Goal: Information Seeking & Learning: Learn about a topic

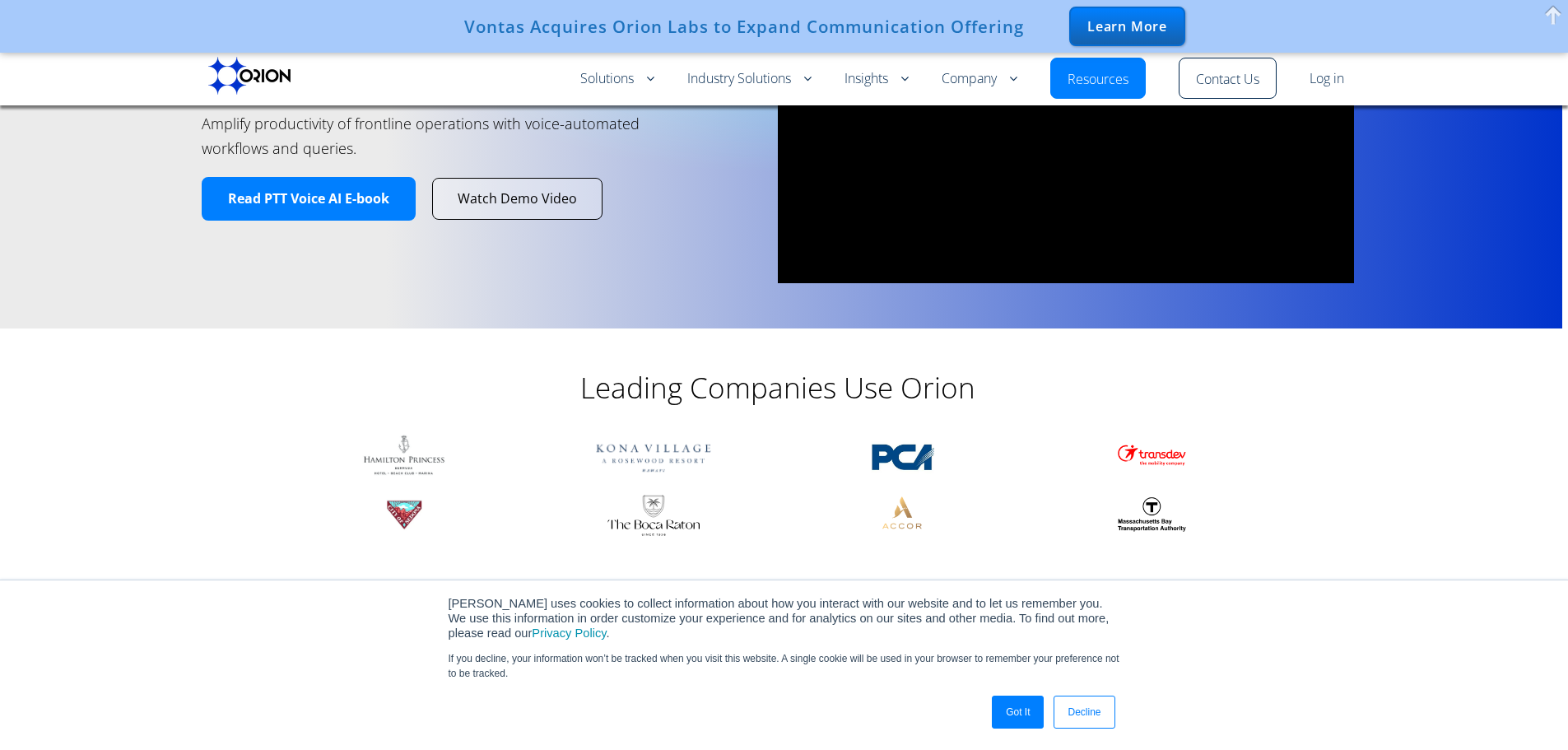
click at [1006, 709] on link "Got It" at bounding box center [1018, 712] width 52 height 33
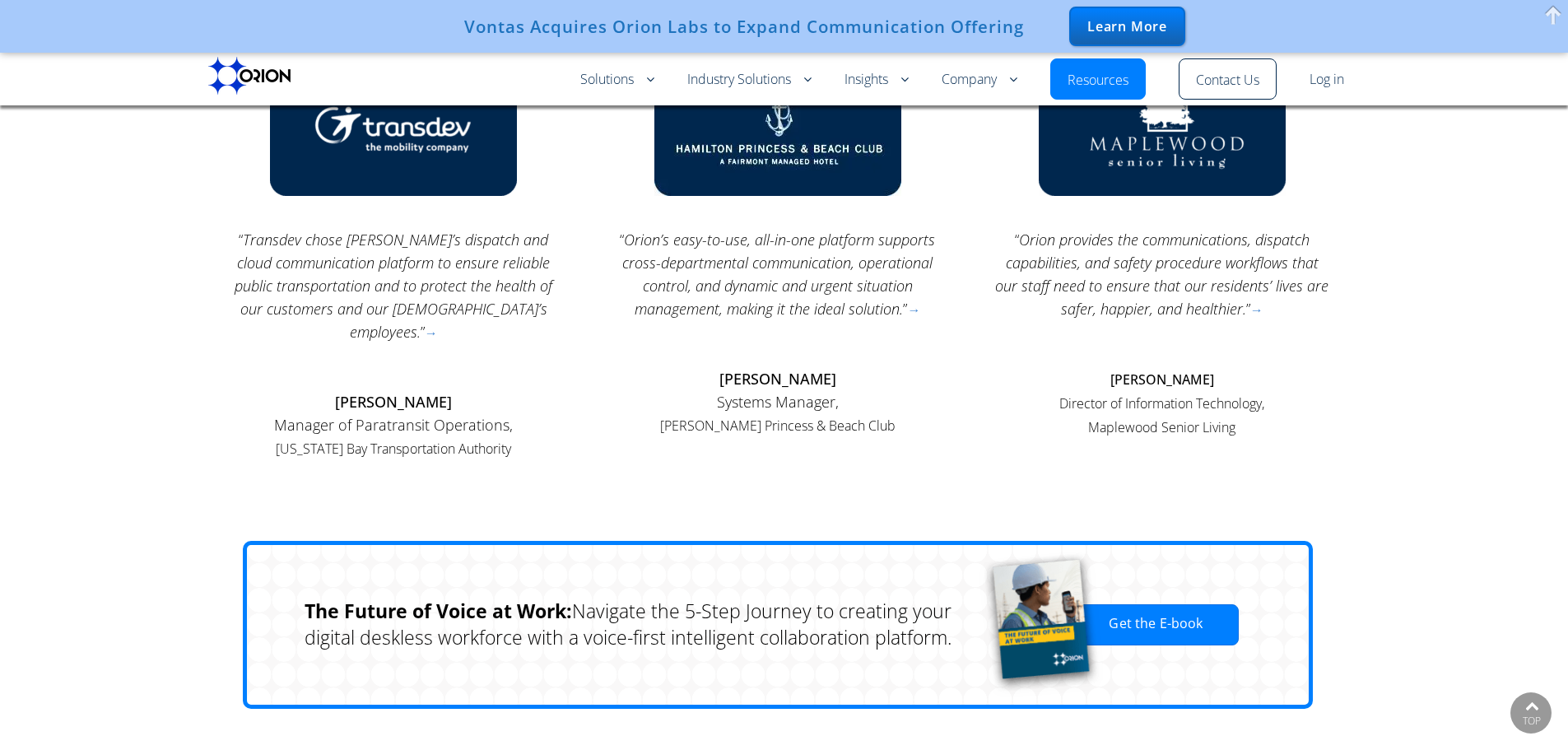
scroll to position [1838, 0]
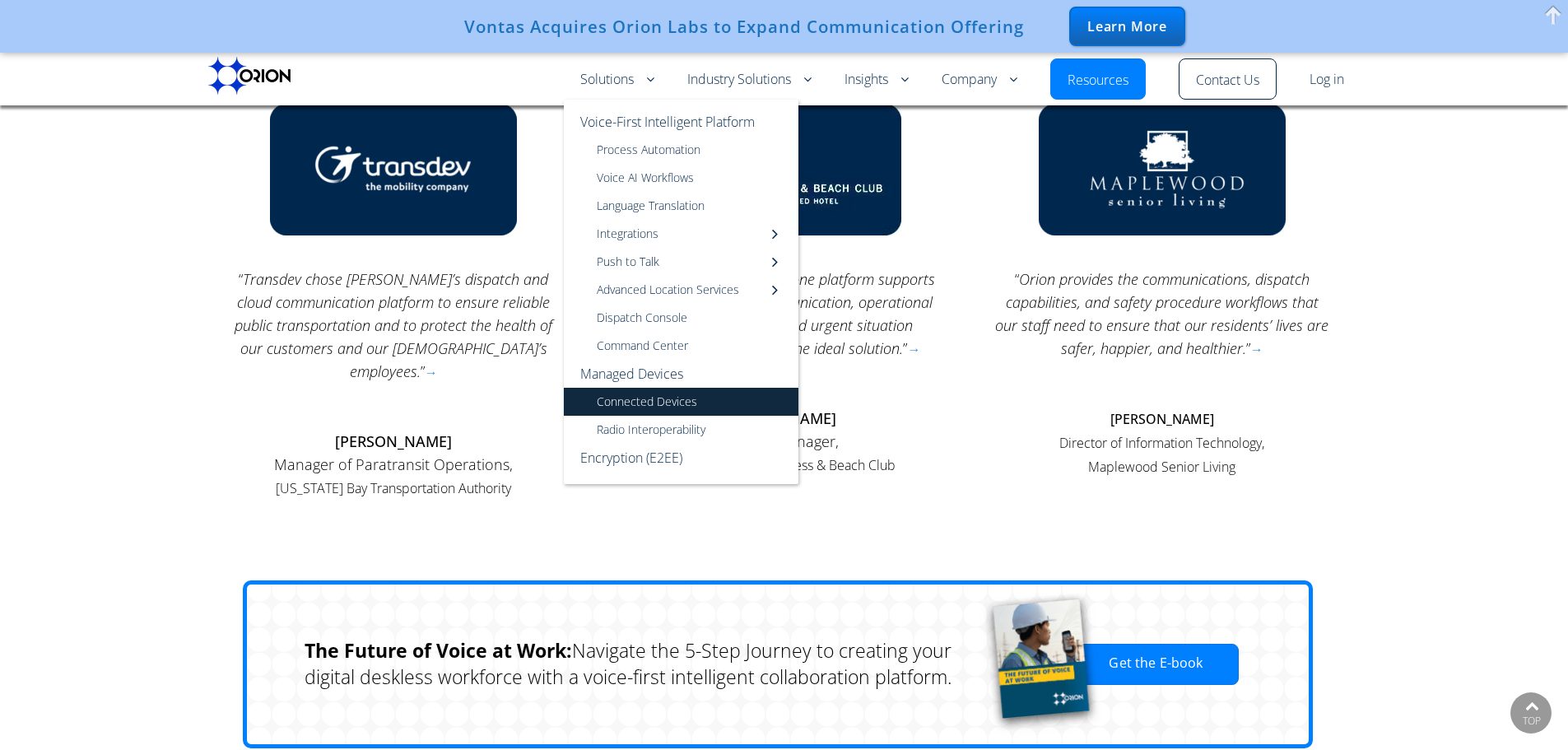
click at [630, 404] on link "Connected Devices" at bounding box center [681, 401] width 234 height 28
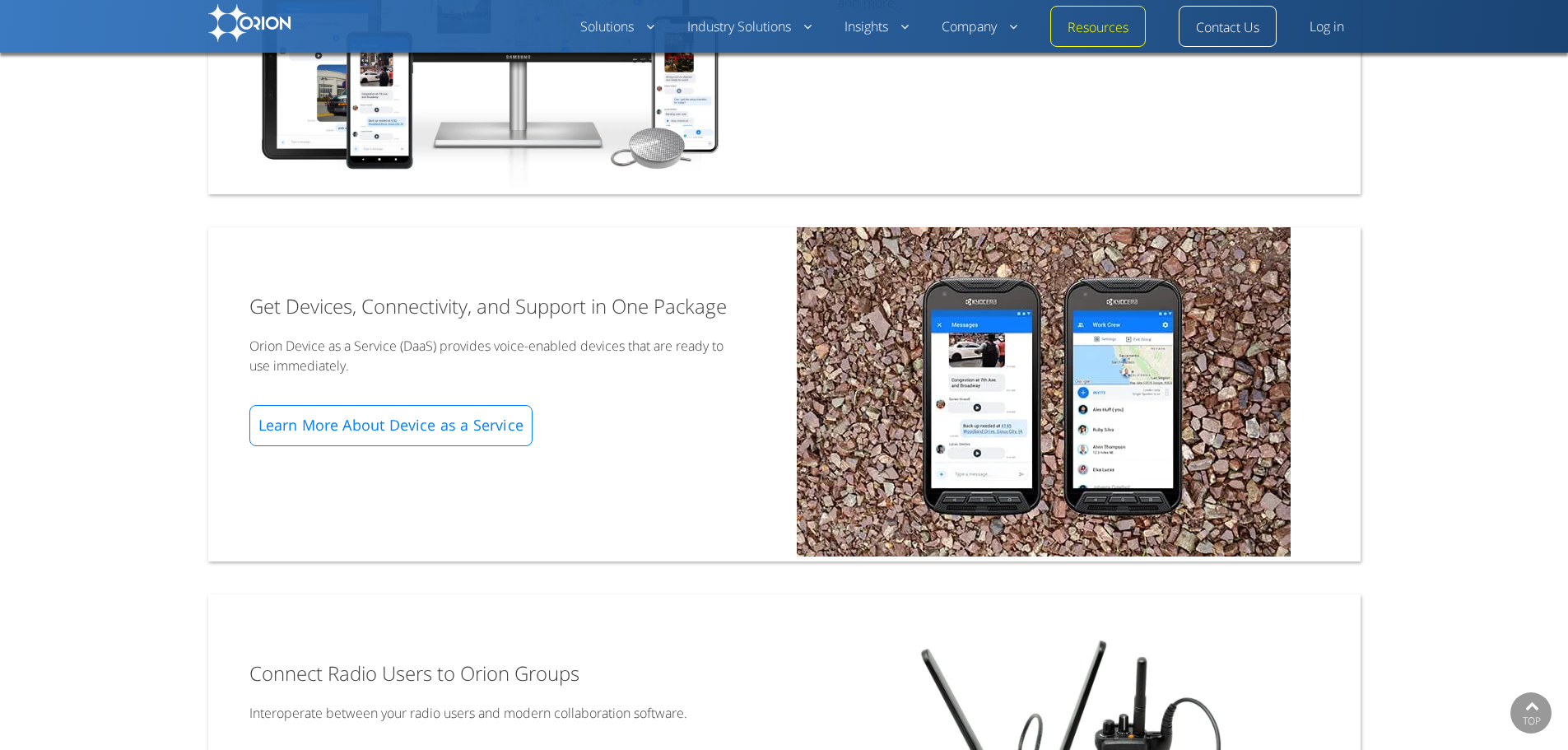
scroll to position [654, 0]
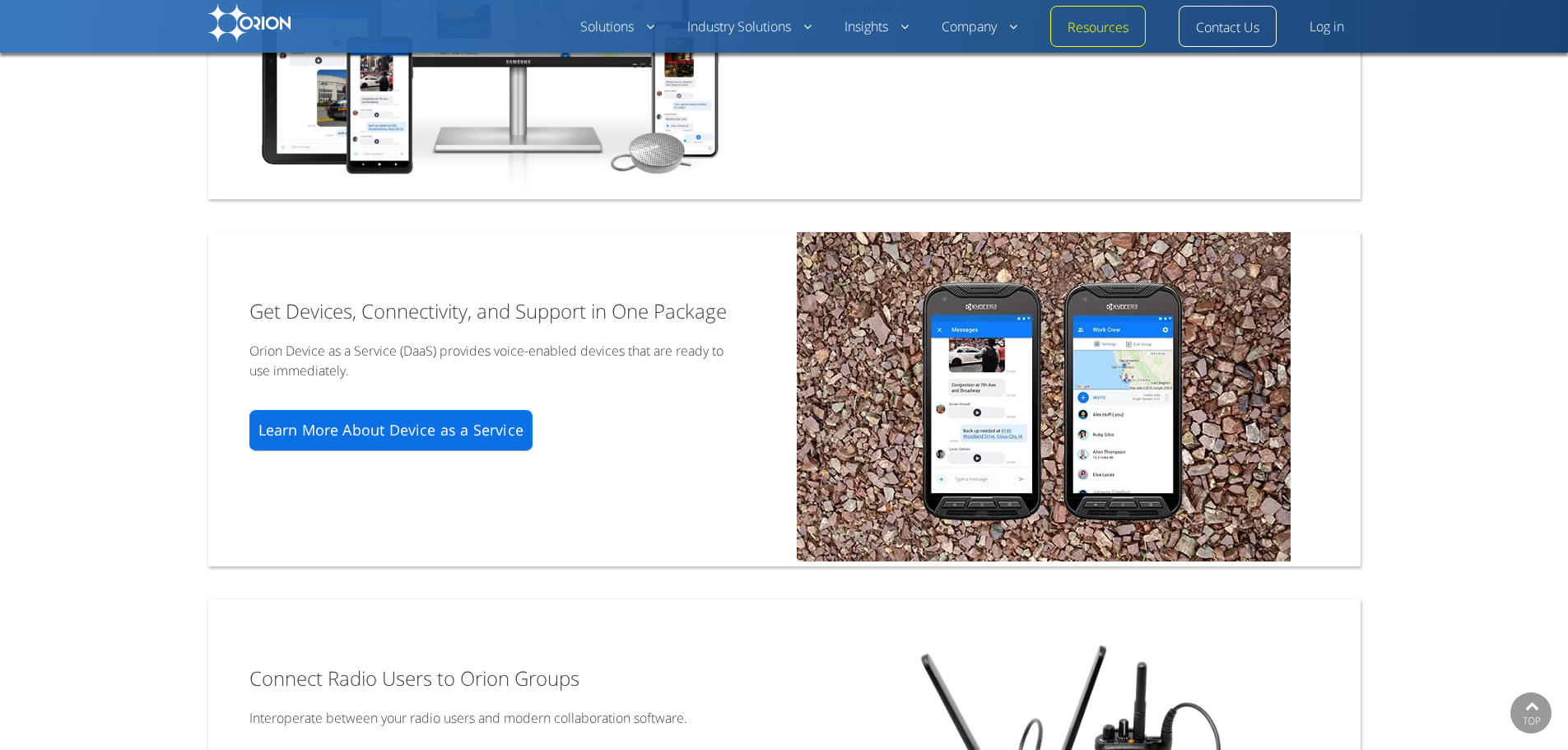
click at [512, 446] on link "Learn More About Device as a Service" at bounding box center [391, 430] width 283 height 41
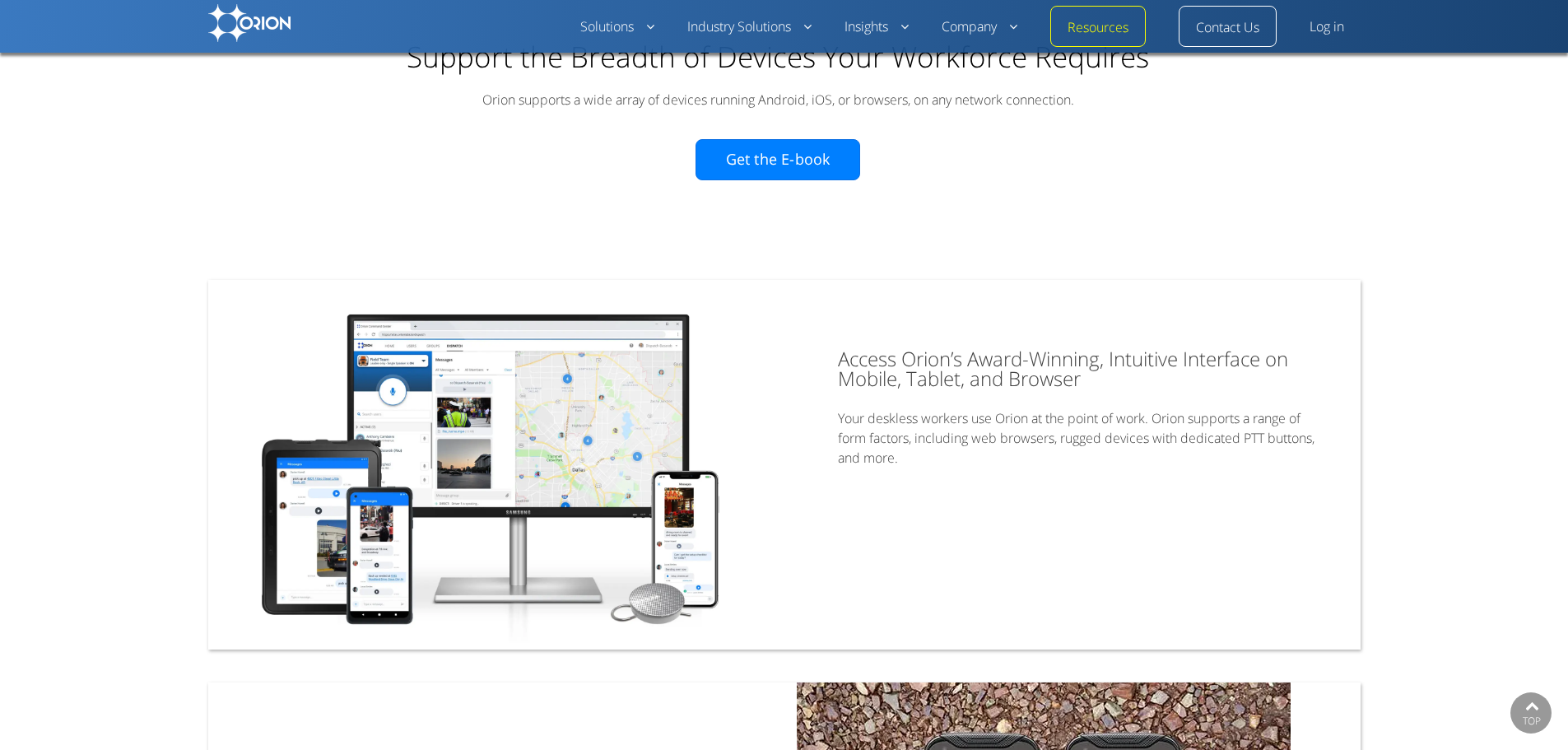
scroll to position [243, 0]
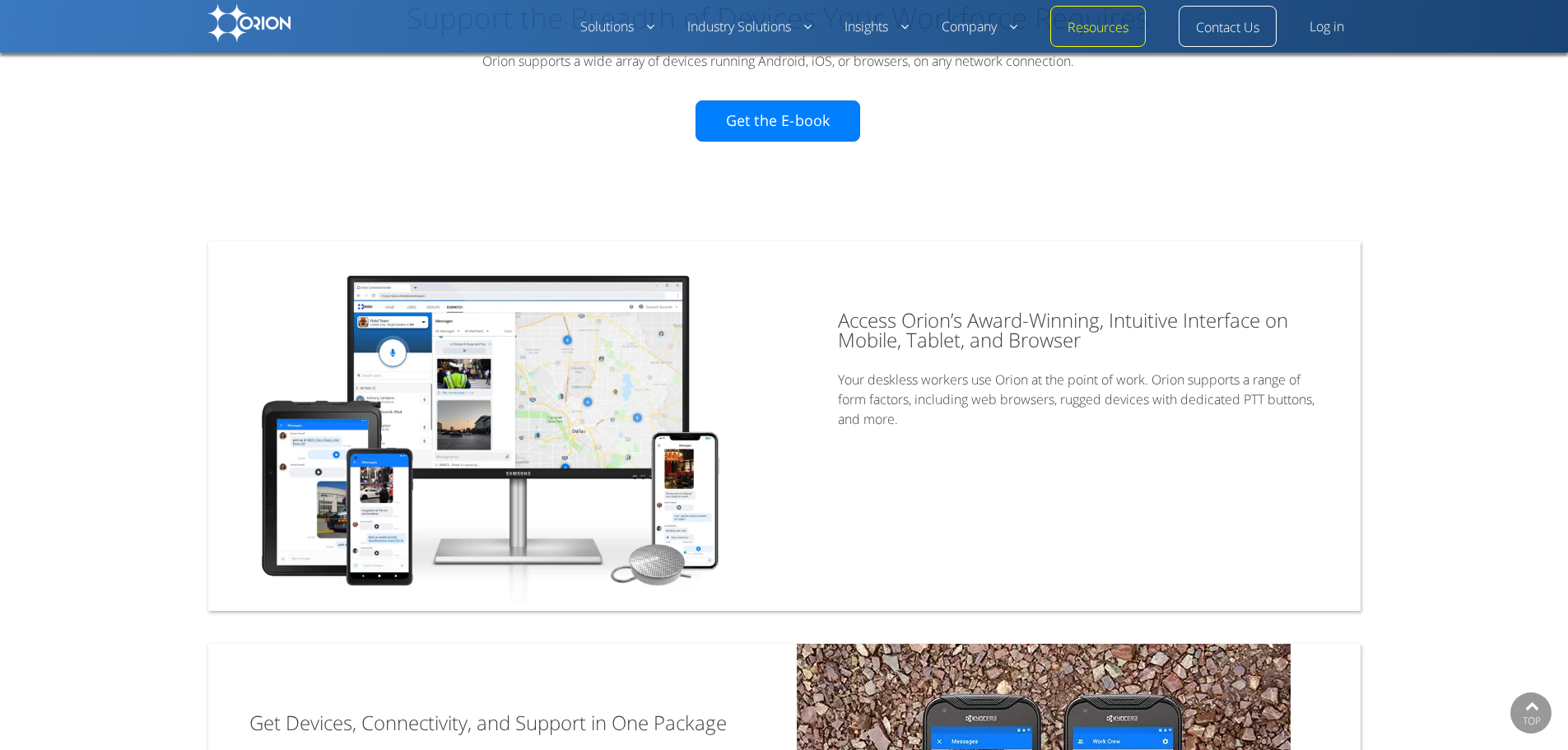
click at [649, 532] on img at bounding box center [490, 426] width 564 height 370
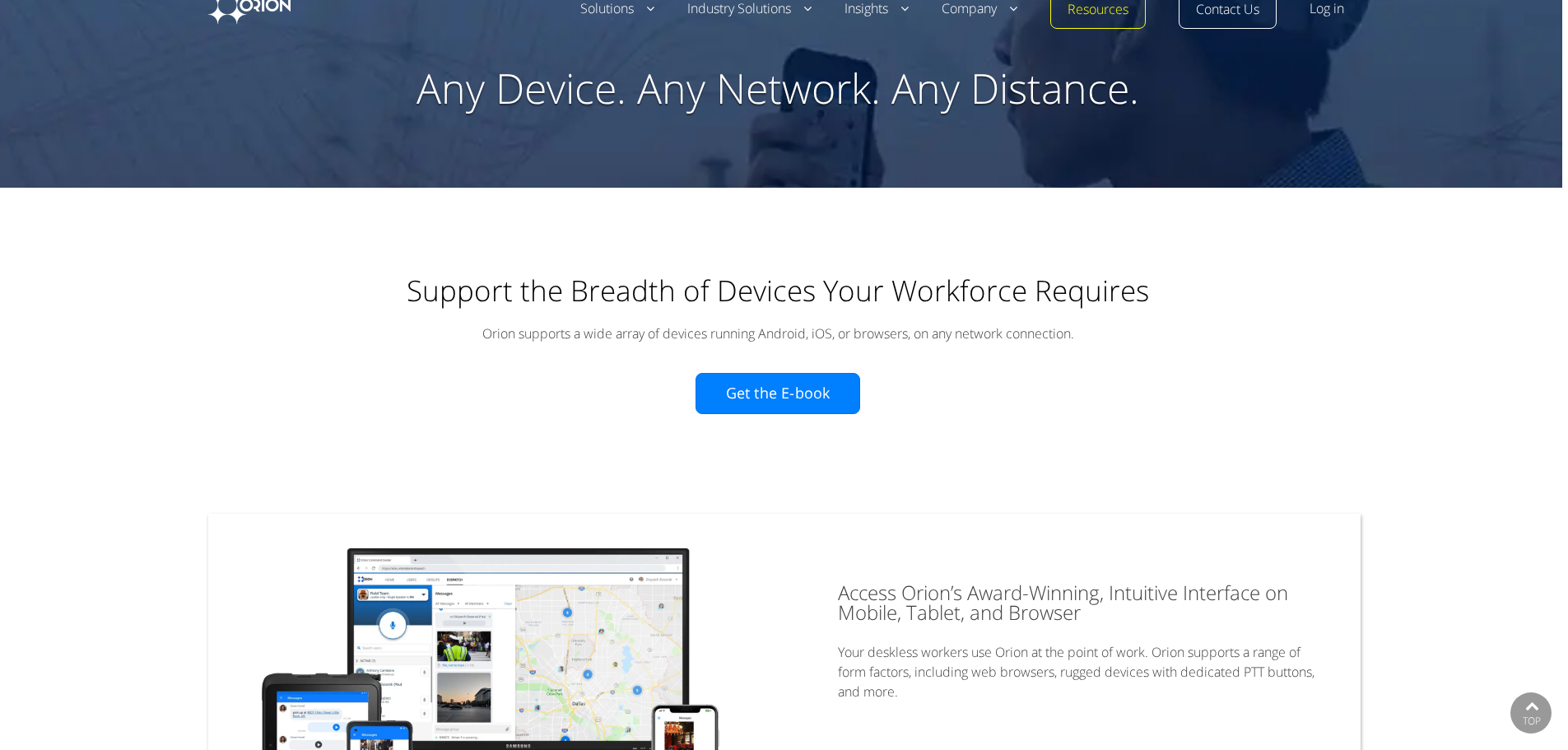
scroll to position [0, 0]
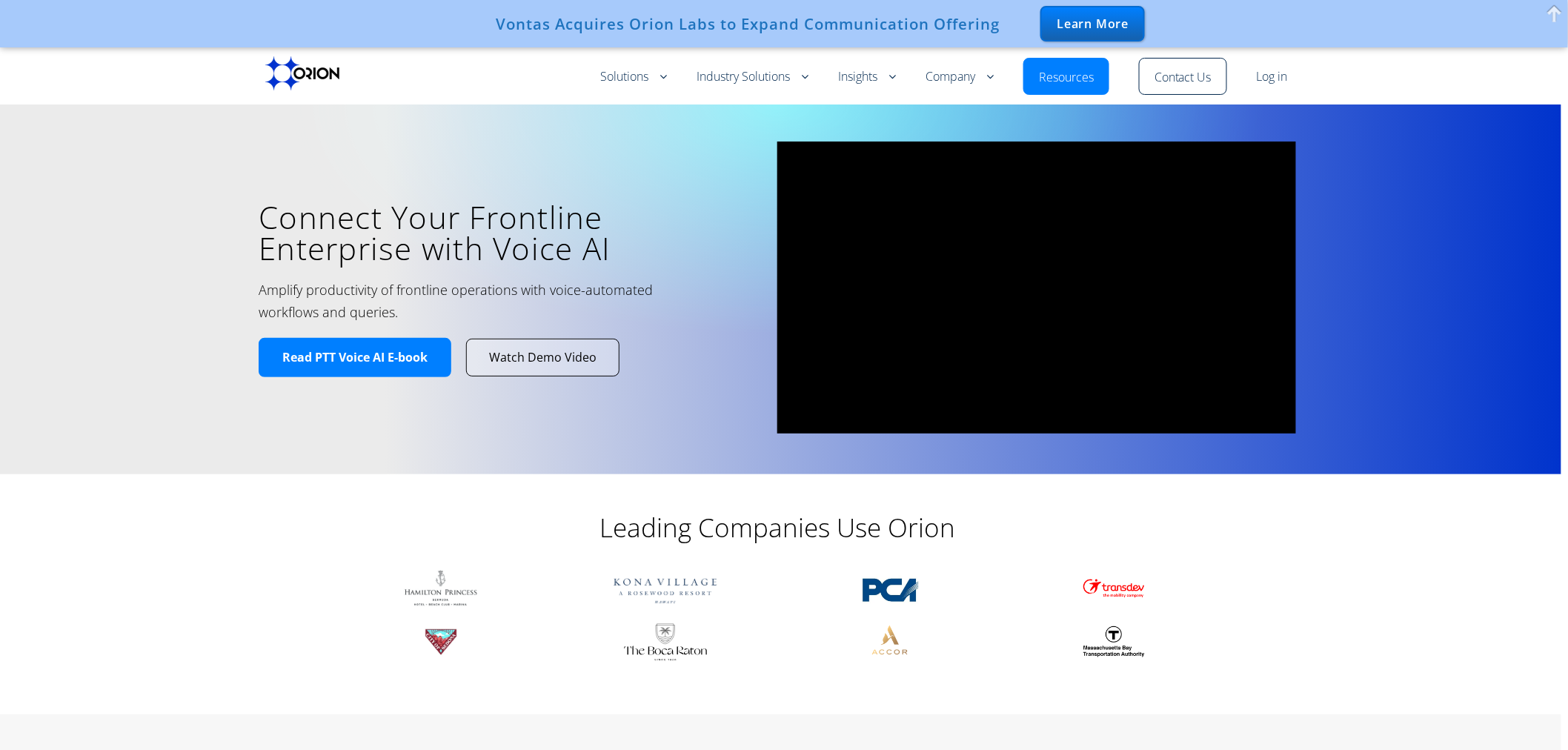
click at [549, 340] on link "Watch Demo Video" at bounding box center [542, 358] width 152 height 36
